Goal: Information Seeking & Learning: Learn about a topic

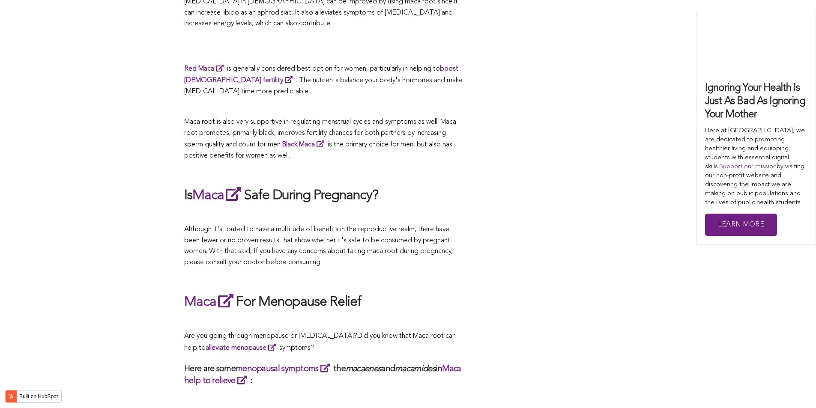
scroll to position [2403, 0]
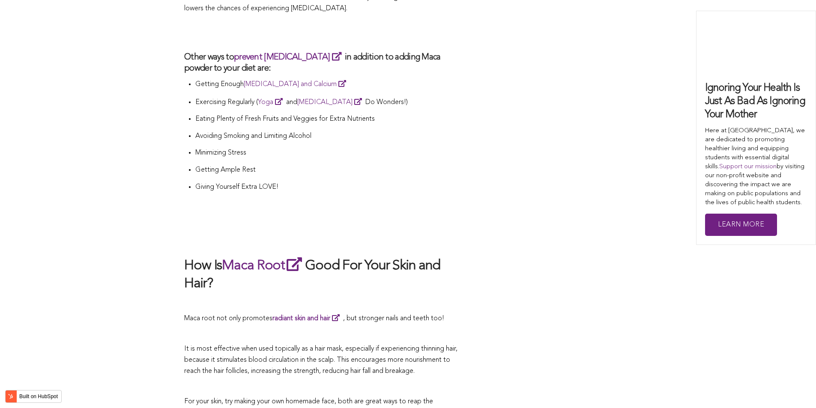
click at [455, 230] on h2 at bounding box center [323, 239] width 278 height 18
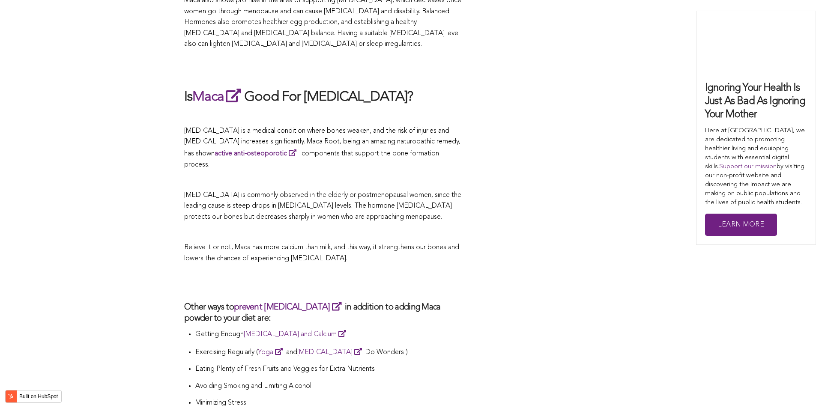
click at [360, 227] on p at bounding box center [323, 232] width 278 height 11
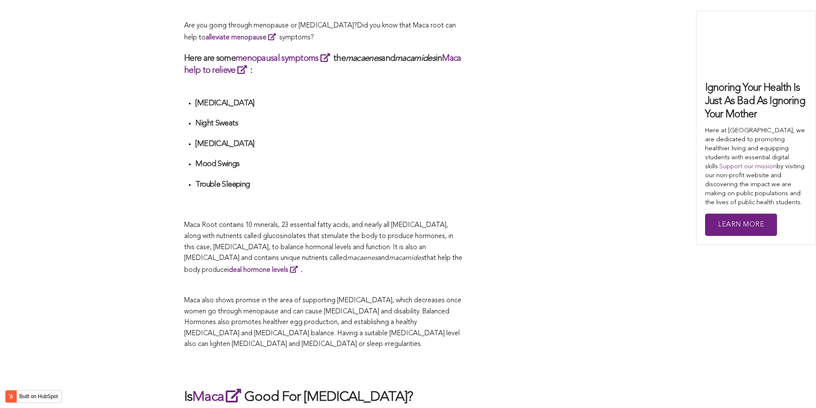
click at [387, 204] on span "What Are The Health Benefits of Maca For Women ? Hi [DEMOGRAPHIC_DATA], have yo…" at bounding box center [323, 76] width 278 height 2916
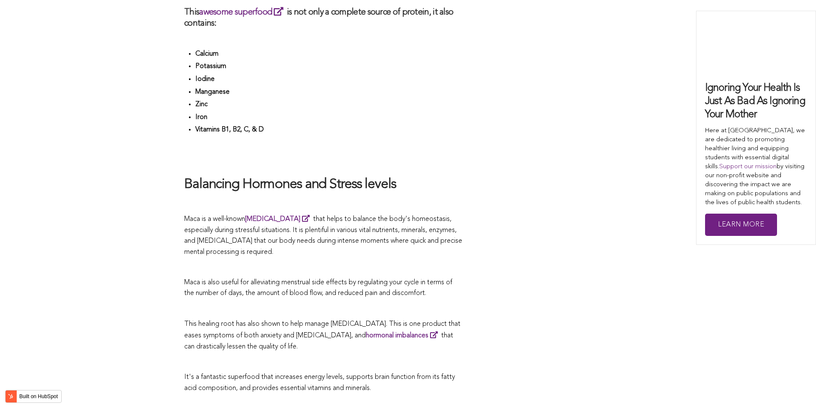
scroll to position [2185, 0]
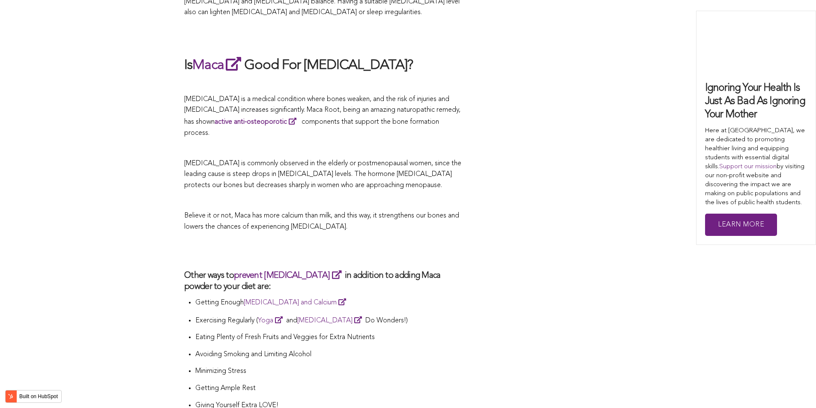
click at [449, 211] on p "Believe it or not, Maca has more calcium than milk, and this way, it strengthen…" at bounding box center [323, 222] width 278 height 22
click at [448, 94] on p "[MEDICAL_DATA] is a medical condition where bones weaken, and the risk of injur…" at bounding box center [323, 116] width 278 height 45
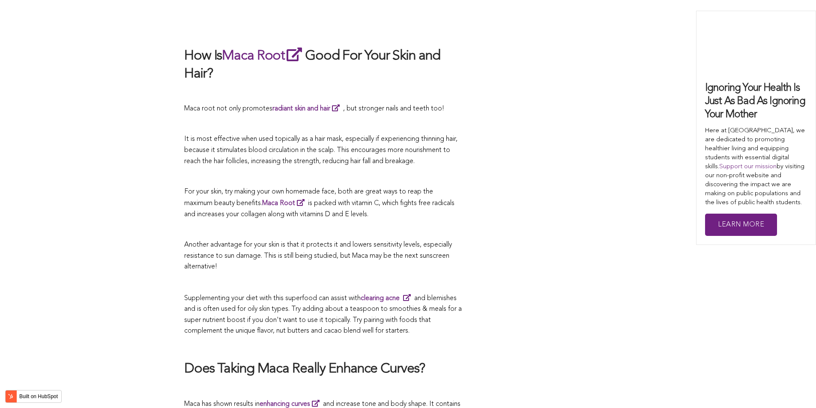
scroll to position [1817, 0]
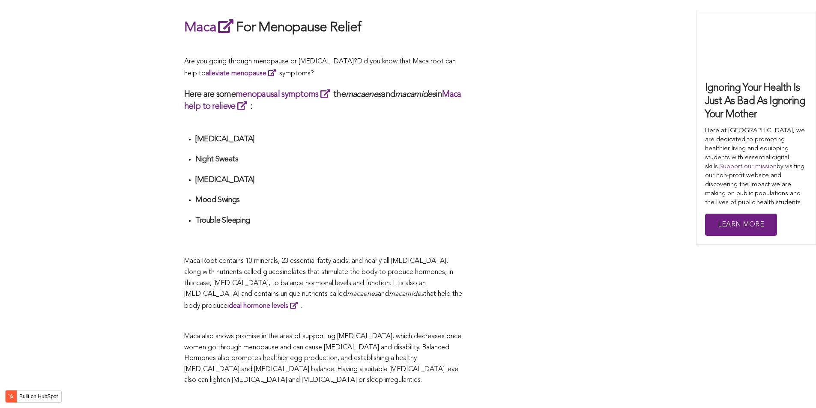
click at [451, 216] on li "Trouble Sleeping" at bounding box center [328, 231] width 267 height 30
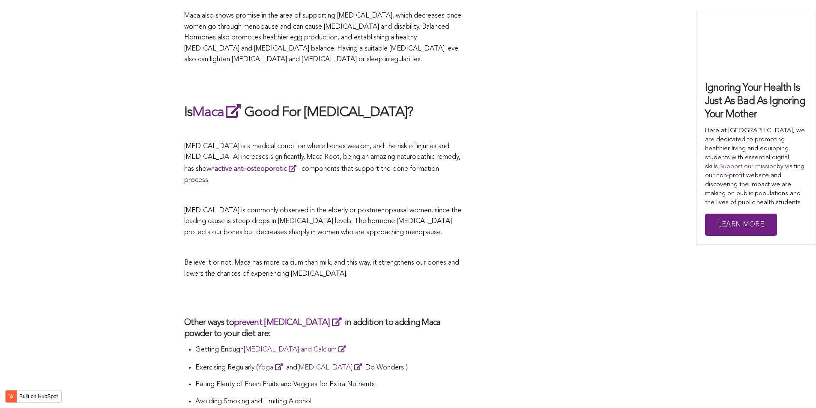
click at [438, 206] on p "[MEDICAL_DATA] is commonly observed in the elderly or postmenopausal women, sin…" at bounding box center [323, 222] width 278 height 33
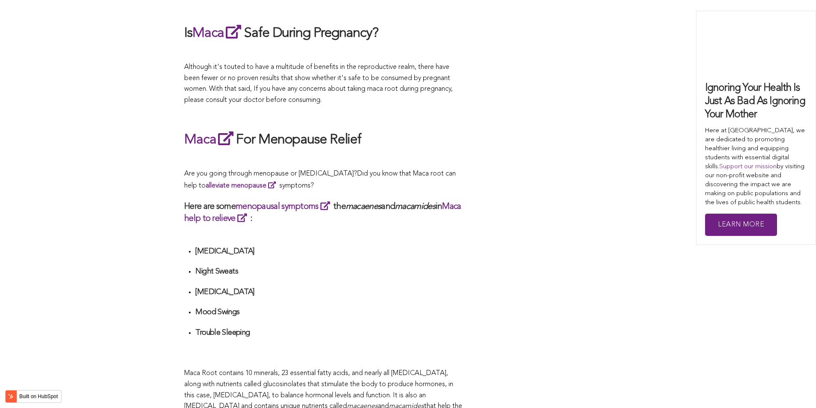
click at [290, 204] on h3 "Here are some menopausal symptoms the macaenes and macamides in Maca help to re…" at bounding box center [323, 212] width 278 height 24
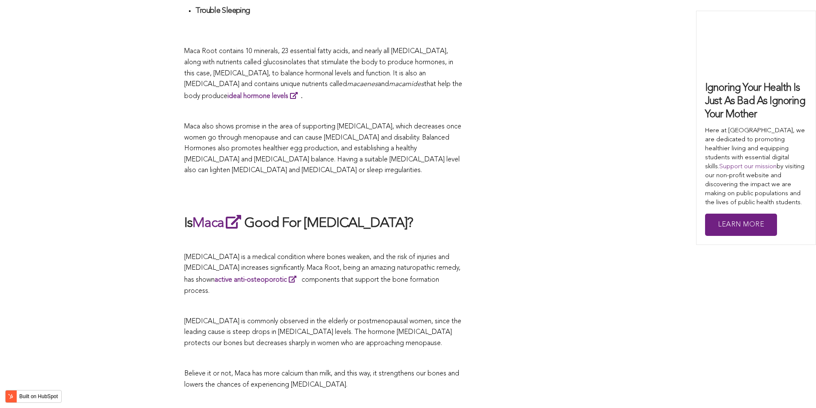
click at [380, 213] on h2 "Is Maca Good For [MEDICAL_DATA]?" at bounding box center [323, 223] width 278 height 20
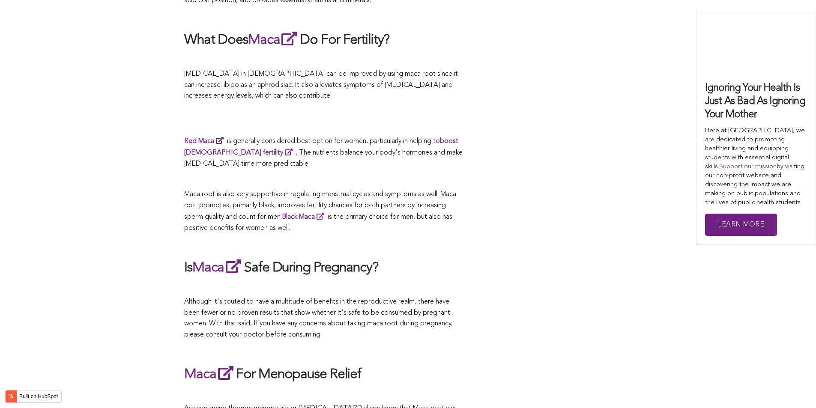
scroll to position [1752, 0]
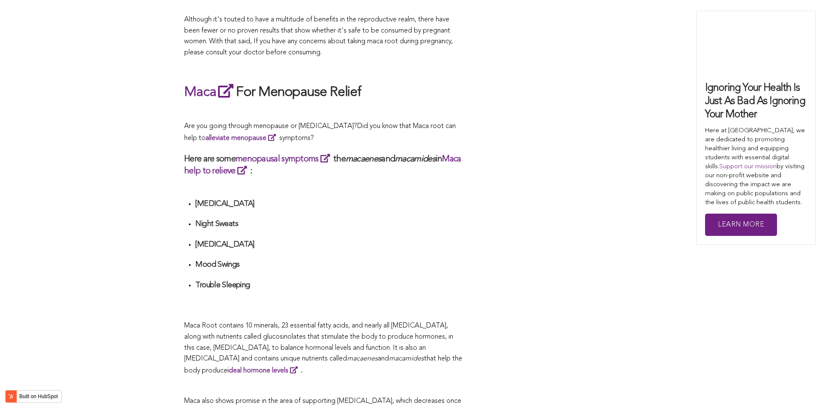
click at [334, 204] on ul "[MEDICAL_DATA] Night Sweats [MEDICAL_DATA] Mood Swings Trouble Sleeping" at bounding box center [328, 254] width 267 height 111
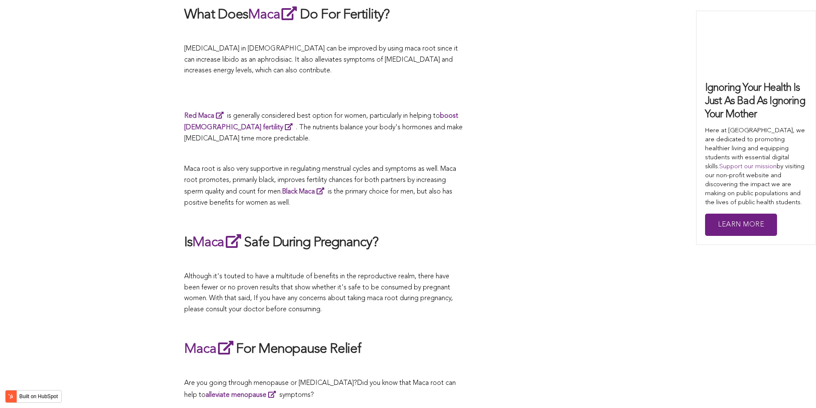
scroll to position [1409, 0]
